Goal: Navigation & Orientation: Understand site structure

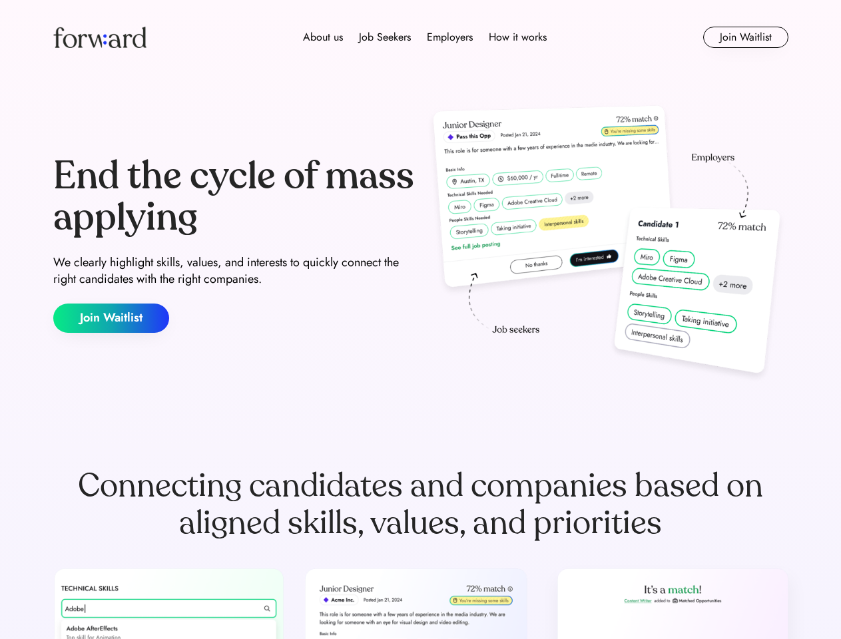
click at [420, 320] on div "End the cycle of mass applying We clearly highlight skills, values, and interes…" at bounding box center [420, 244] width 735 height 286
click at [421, 37] on div "About us Job Seekers Employers How it works" at bounding box center [424, 37] width 525 height 16
click at [100, 37] on img at bounding box center [99, 37] width 93 height 21
click at [427, 37] on div "Employers" at bounding box center [450, 37] width 46 height 16
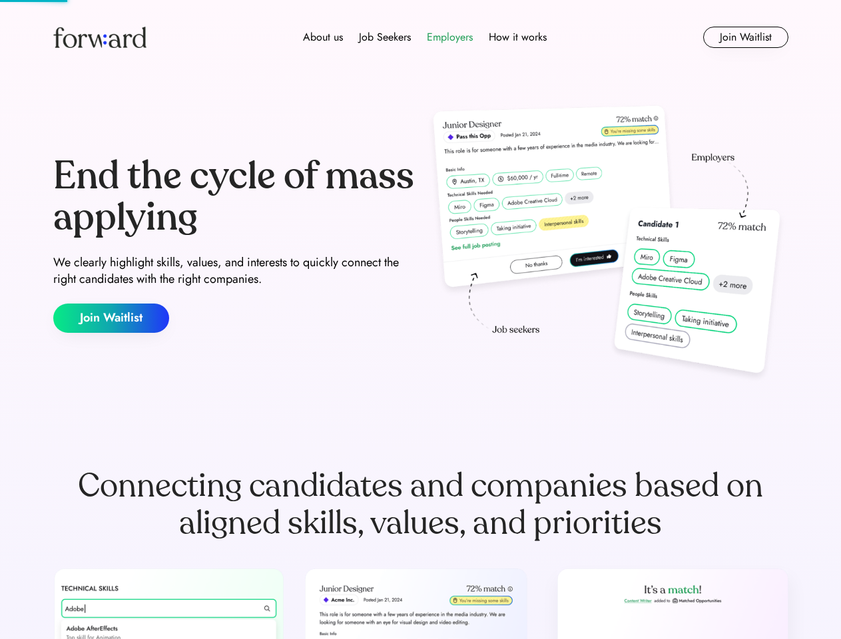
click at [322, 37] on div "About us" at bounding box center [323, 37] width 40 height 16
click at [384, 37] on div "Job Seekers" at bounding box center [385, 37] width 52 height 16
click at [447, 37] on div "Employers" at bounding box center [450, 37] width 46 height 16
click at [515, 37] on div "How it works" at bounding box center [518, 37] width 58 height 16
click at [745, 37] on button "Join Waitlist" at bounding box center [745, 37] width 85 height 21
